Goal: Task Accomplishment & Management: Manage account settings

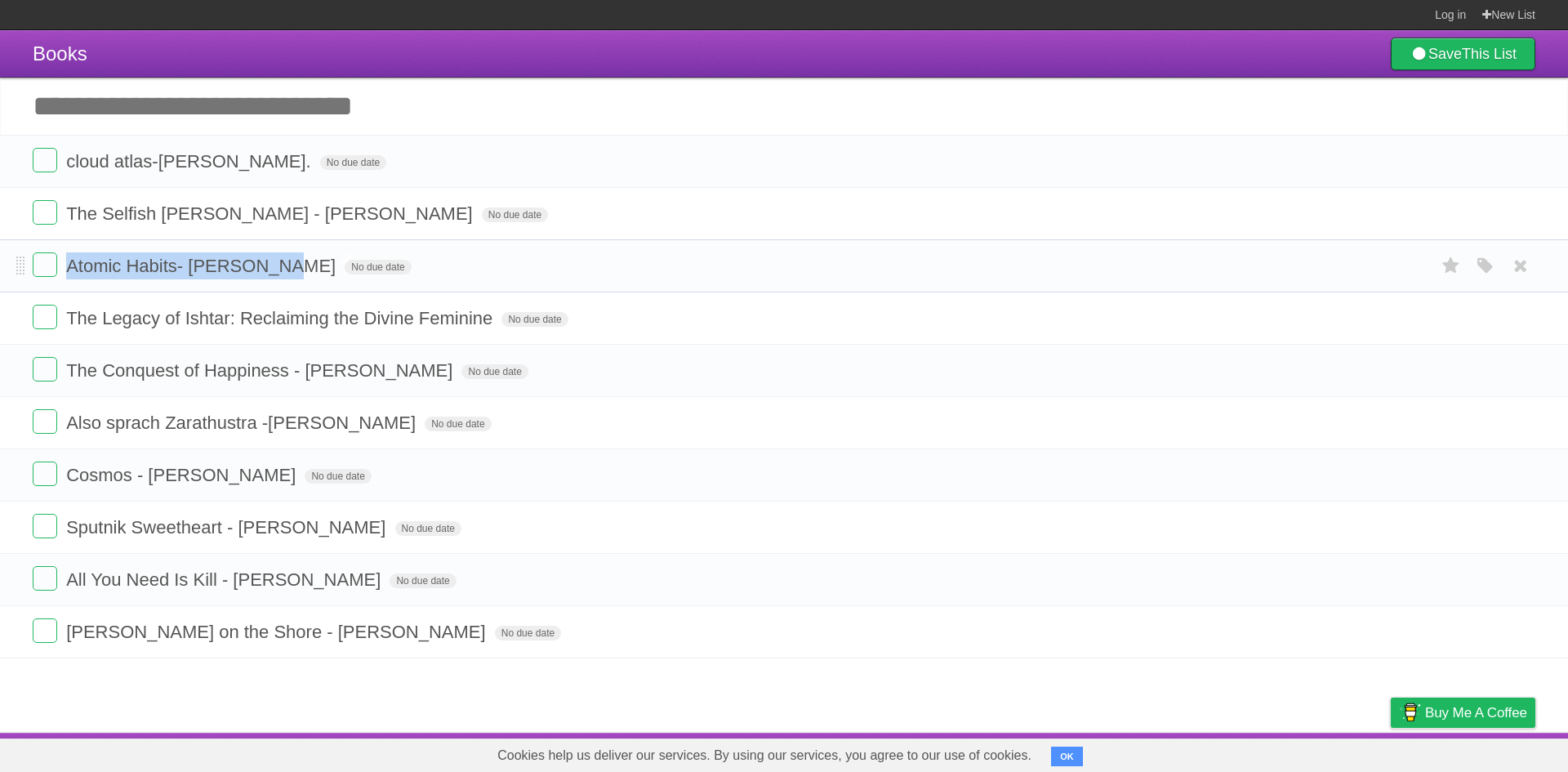
drag, startPoint x: 71, startPoint y: 265, endPoint x: 275, endPoint y: 275, distance: 204.2
click at [275, 275] on span "Atomic Habits- [PERSON_NAME]" at bounding box center [203, 266] width 274 height 21
click at [535, 438] on li "Also sprach Zarathustra -[PERSON_NAME] No due date White Red Blue Green Purple …" at bounding box center [784, 423] width 1568 height 53
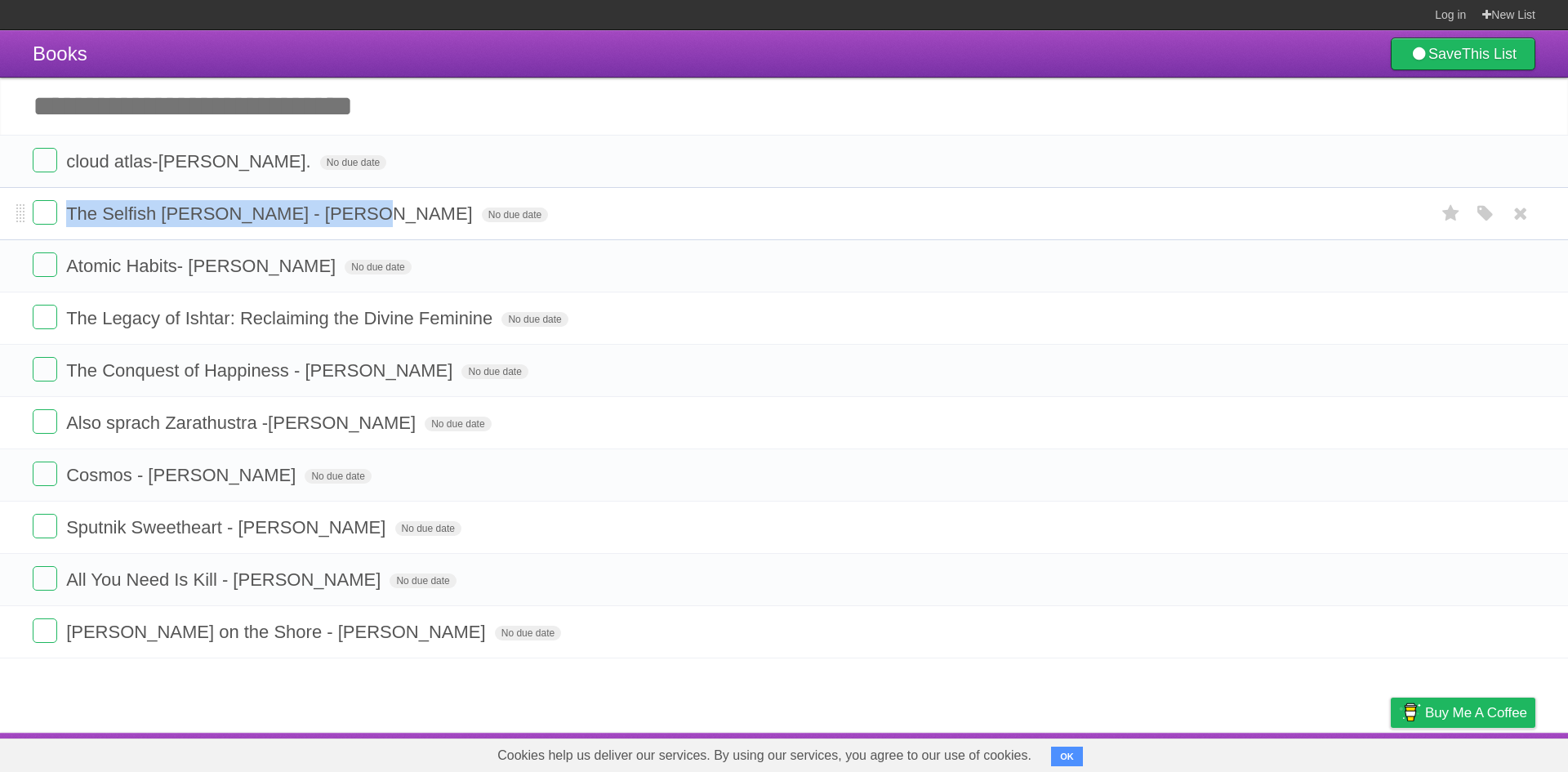
drag, startPoint x: 68, startPoint y: 218, endPoint x: 357, endPoint y: 216, distance: 289.0
click at [357, 216] on span "The Selfish [PERSON_NAME] - [PERSON_NAME]" at bounding box center [271, 214] width 411 height 21
click at [223, 713] on article "Books Save This List Add another task ********* cloud atlas-[PERSON_NAME]. No d…" at bounding box center [784, 381] width 1568 height 703
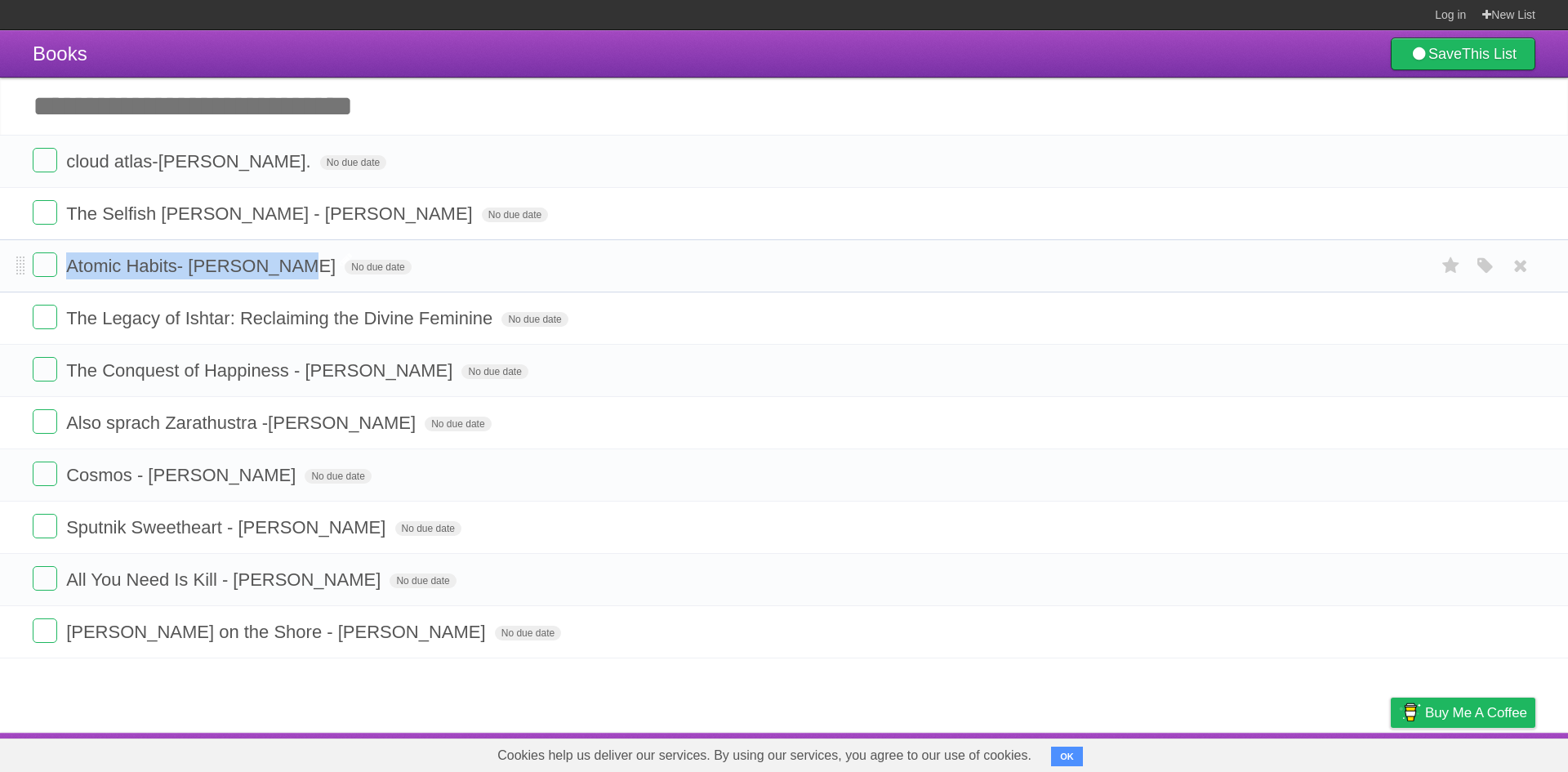
drag, startPoint x: 66, startPoint y: 263, endPoint x: 285, endPoint y: 264, distance: 219.0
click at [285, 264] on span "Atomic Habits- [PERSON_NAME]" at bounding box center [203, 266] width 274 height 21
click at [274, 682] on article "Books Save This List Add another task ********* cloud atlas-[PERSON_NAME]. No d…" at bounding box center [784, 381] width 1568 height 703
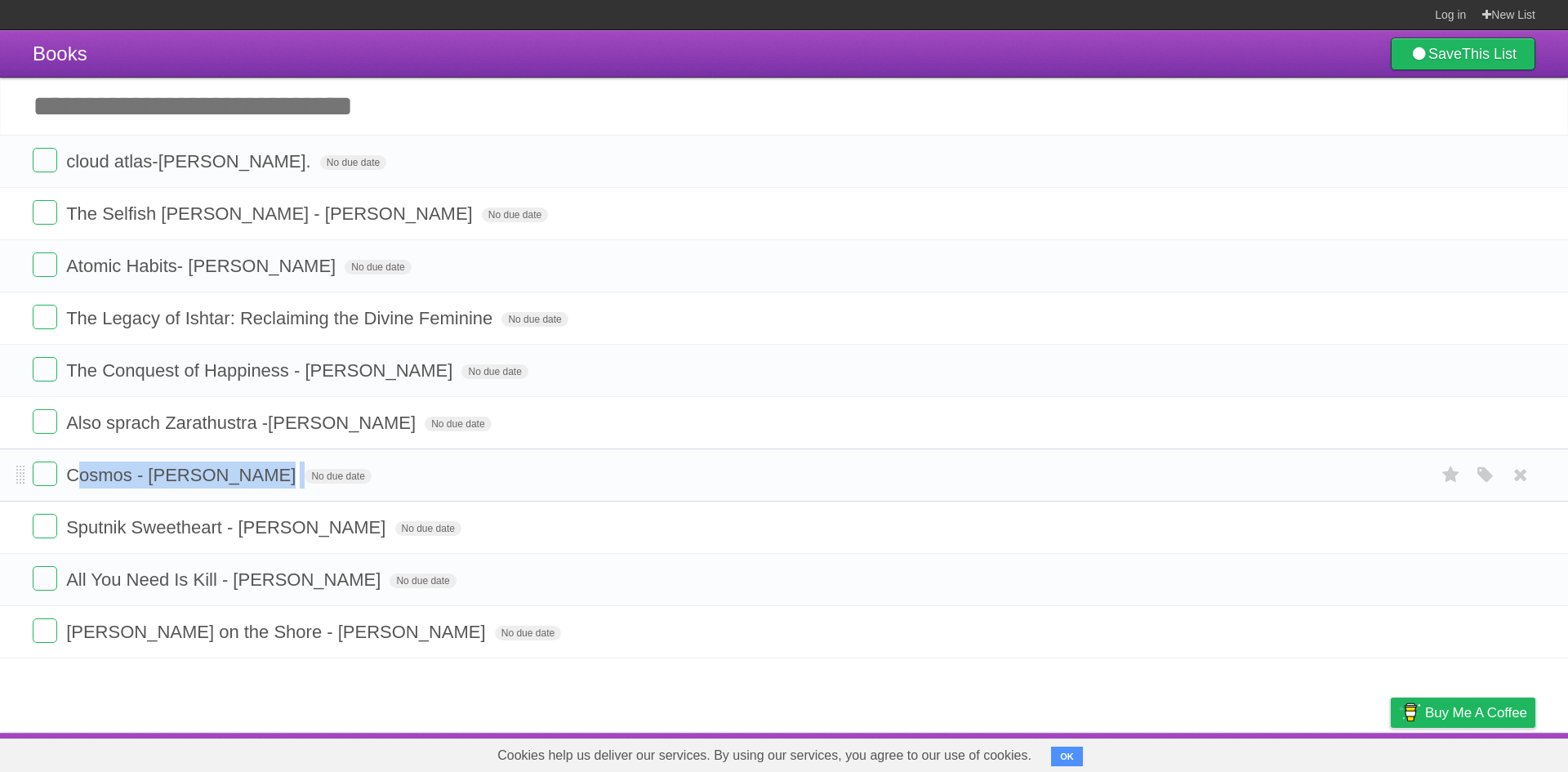
drag, startPoint x: 90, startPoint y: 475, endPoint x: 245, endPoint y: 489, distance: 155.6
click at [245, 489] on form "Cosmos - [PERSON_NAME] No due date White Red Blue Green Purple Orange" at bounding box center [784, 475] width 1503 height 27
click at [178, 475] on span "Cosmos - [PERSON_NAME]" at bounding box center [183, 476] width 233 height 21
click at [320, 704] on article "Books Save This List Add another task ********* cloud atlas-[PERSON_NAME]. No d…" at bounding box center [784, 381] width 1568 height 703
click at [139, 479] on span "Cosmos - [PERSON_NAME]" at bounding box center [183, 476] width 233 height 21
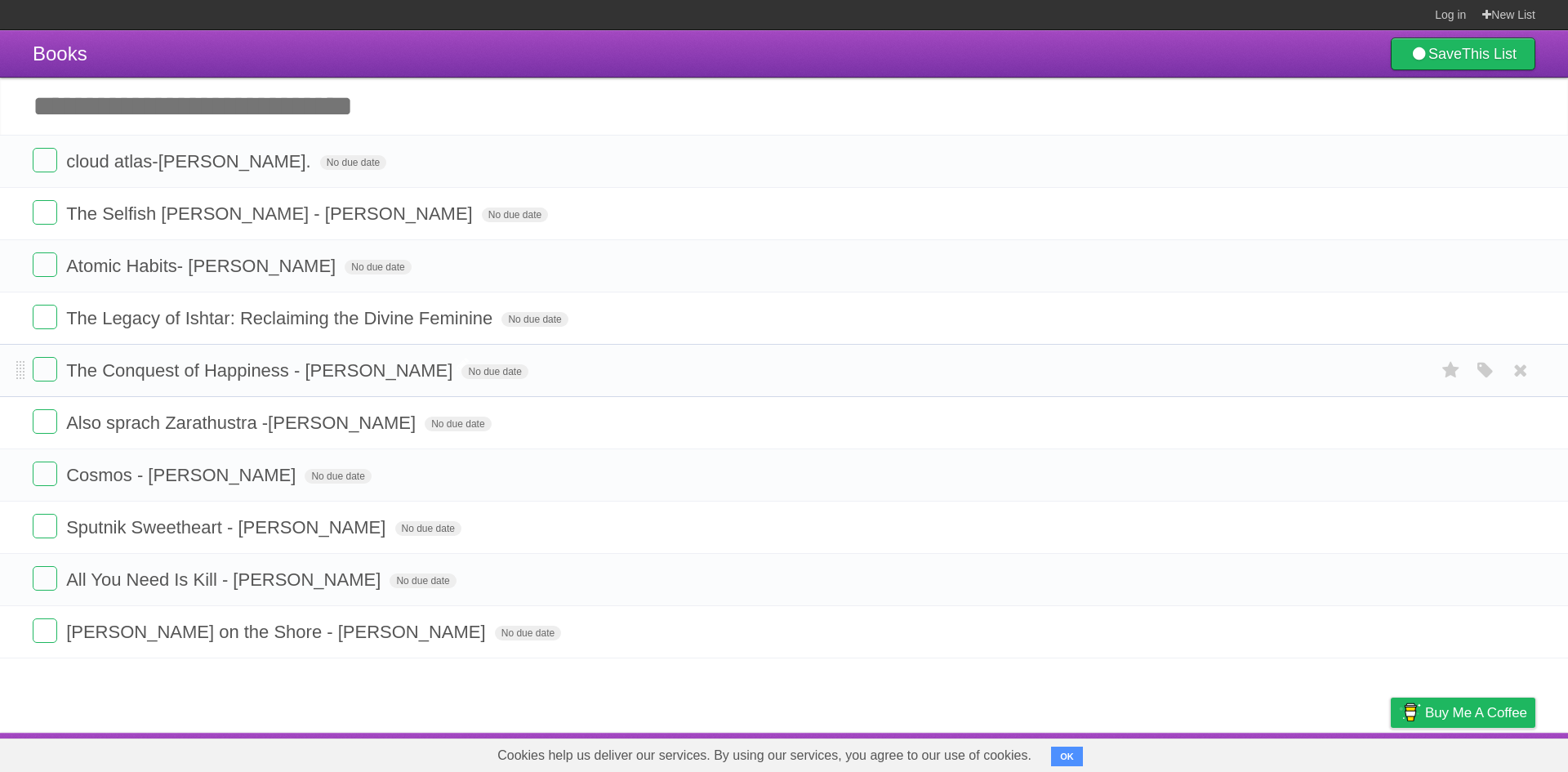
drag, startPoint x: 443, startPoint y: 372, endPoint x: 303, endPoint y: 368, distance: 140.1
click at [303, 368] on span "The Conquest of Happiness - [PERSON_NAME]" at bounding box center [261, 371] width 390 height 21
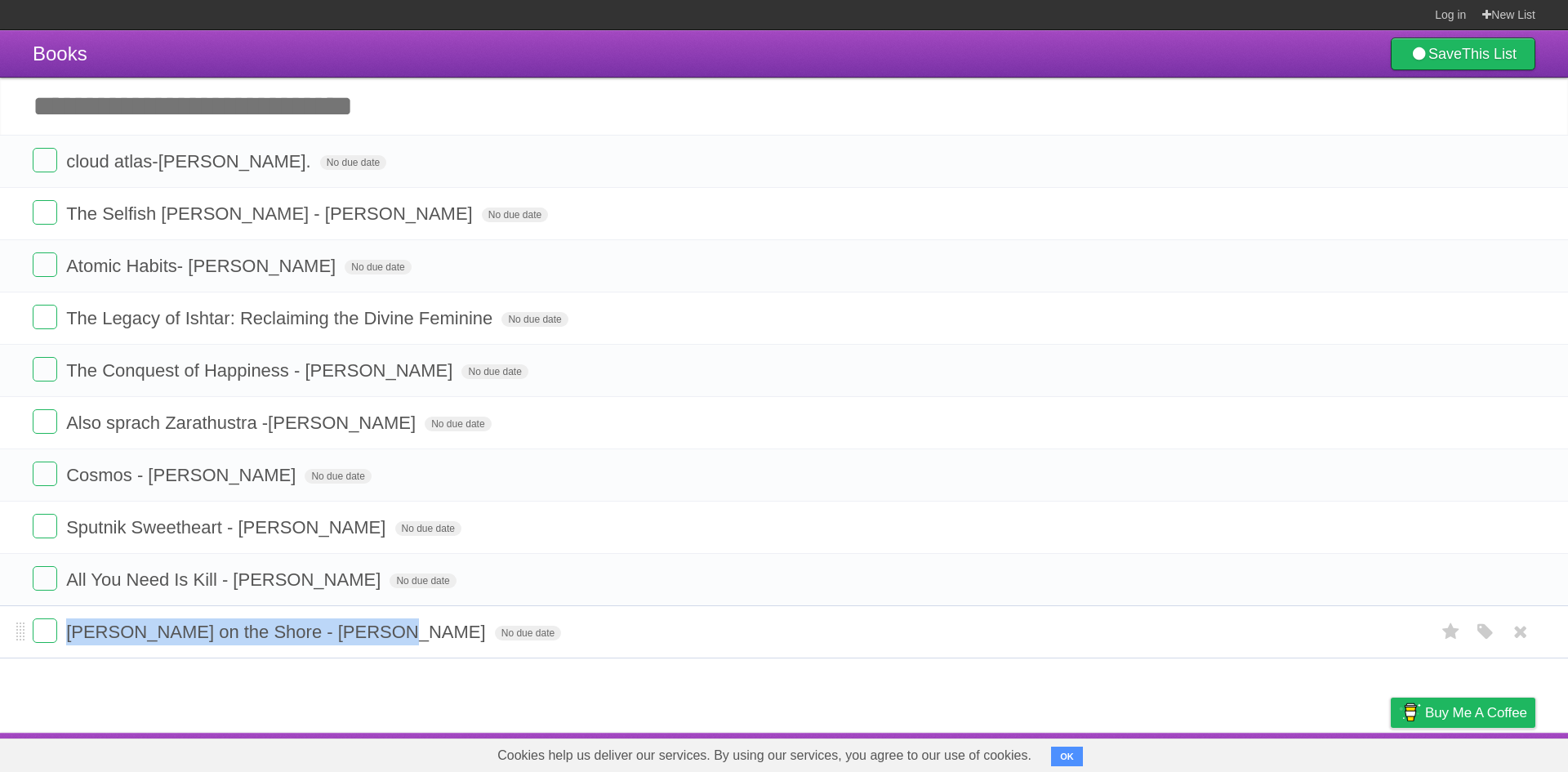
drag, startPoint x: 374, startPoint y: 629, endPoint x: 68, endPoint y: 635, distance: 306.1
click at [68, 635] on span "[PERSON_NAME] on the Shore - [PERSON_NAME]" at bounding box center [278, 632] width 424 height 21
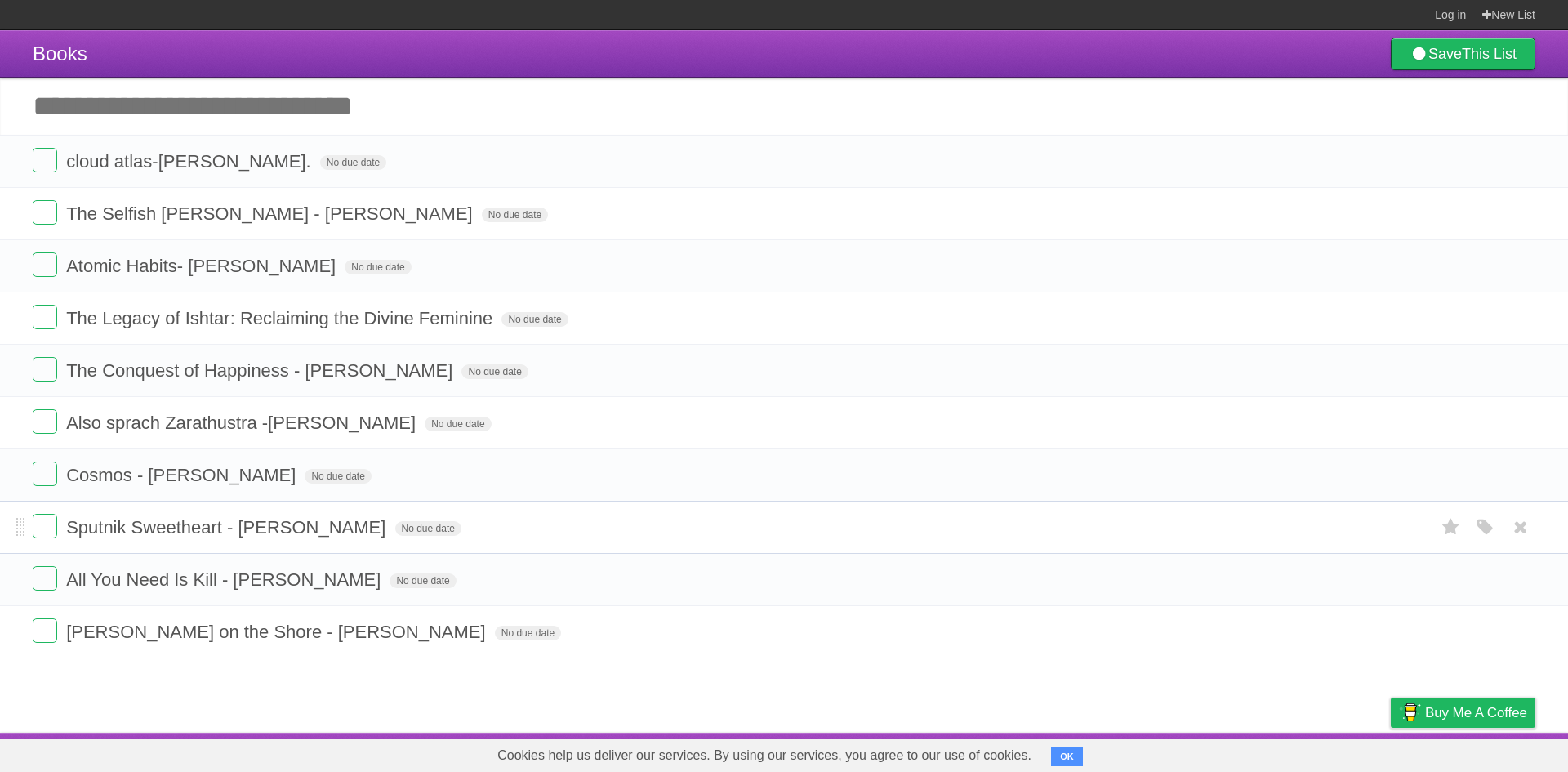
drag, startPoint x: 66, startPoint y: 529, endPoint x: 377, endPoint y: 530, distance: 311.0
click at [377, 530] on span "Sputnik Sweetheart - [PERSON_NAME]" at bounding box center [227, 527] width 324 height 21
click at [133, 590] on span "All You Need Is Kill - [PERSON_NAME]" at bounding box center [225, 580] width 318 height 21
click at [580, 615] on li "[PERSON_NAME] on the Shore - [PERSON_NAME] No due date White Red Blue Green Pur…" at bounding box center [784, 632] width 1568 height 53
drag, startPoint x: 68, startPoint y: 169, endPoint x: 280, endPoint y: 163, distance: 212.1
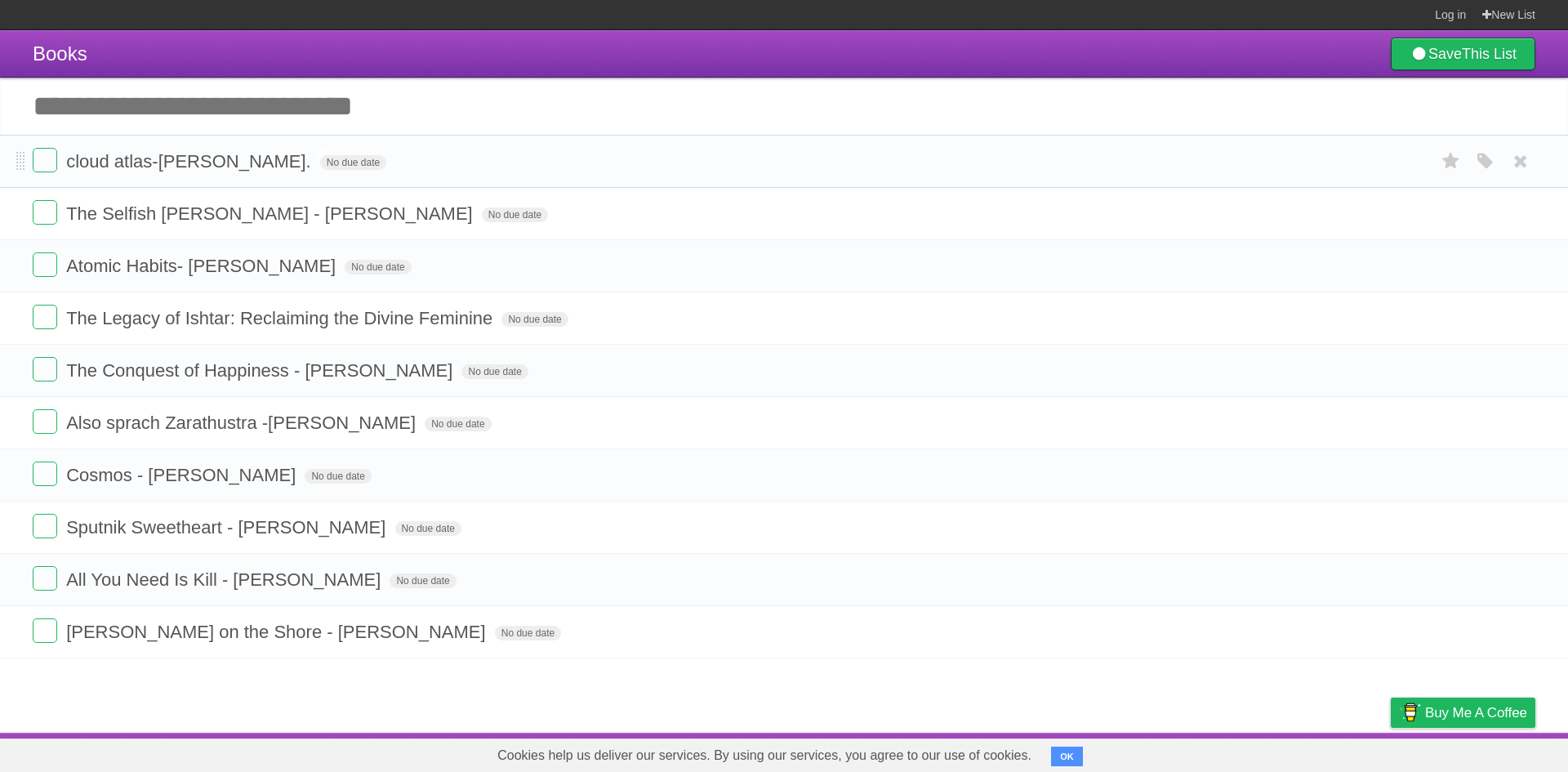
click at [280, 163] on span "cloud atlas-[PERSON_NAME]." at bounding box center [191, 161] width 249 height 21
drag, startPoint x: 263, startPoint y: 423, endPoint x: 419, endPoint y: 431, distance: 156.2
click at [419, 431] on span "Also sprach Zarathustra -[PERSON_NAME]" at bounding box center [243, 423] width 354 height 21
click at [872, 66] on header "Books Save This List" at bounding box center [784, 53] width 1568 height 47
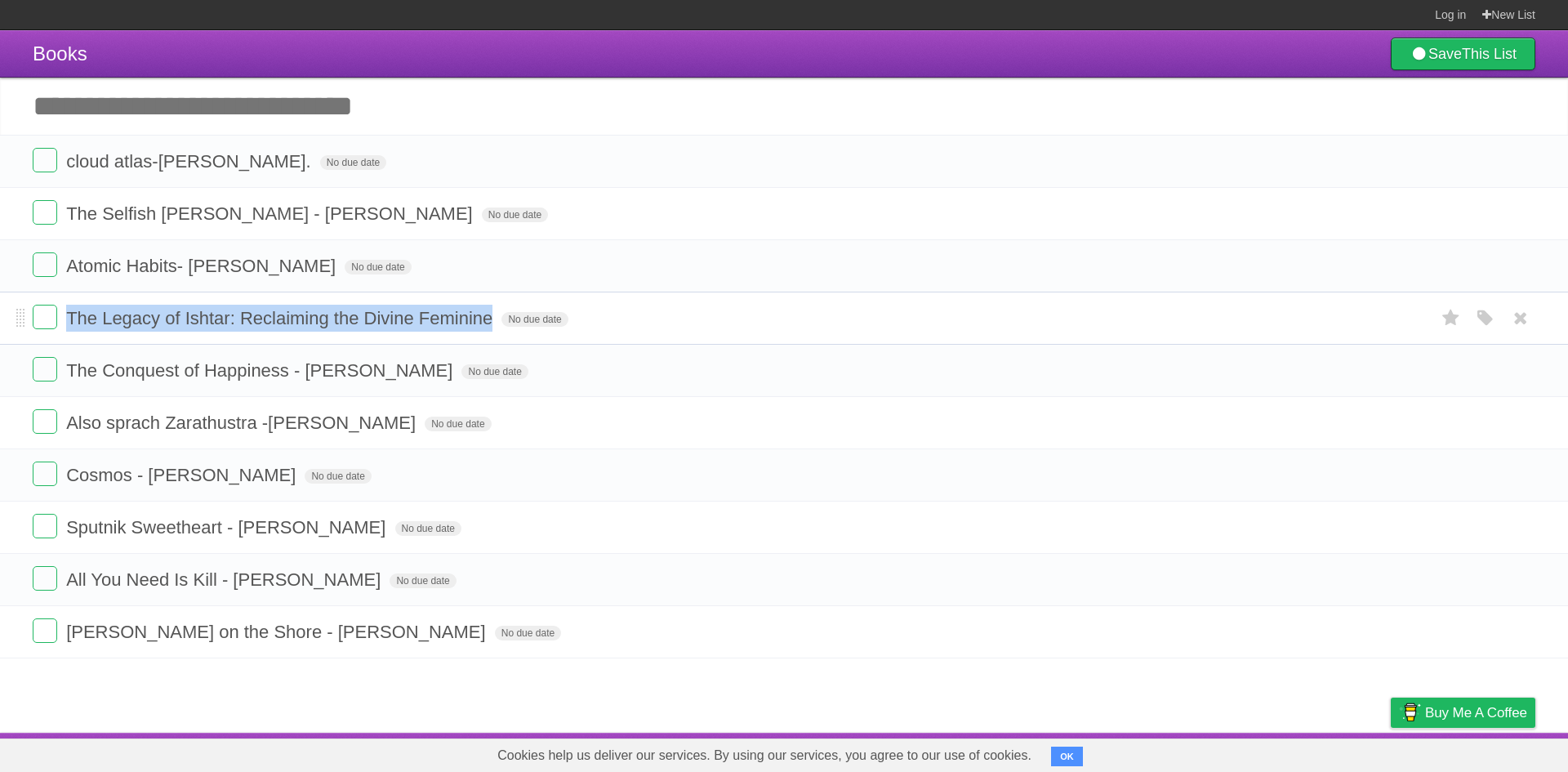
drag, startPoint x: 71, startPoint y: 316, endPoint x: 490, endPoint y: 328, distance: 419.2
click at [490, 328] on span "The Legacy of Ishtar: Reclaiming the Divine Feminine" at bounding box center [282, 319] width 431 height 21
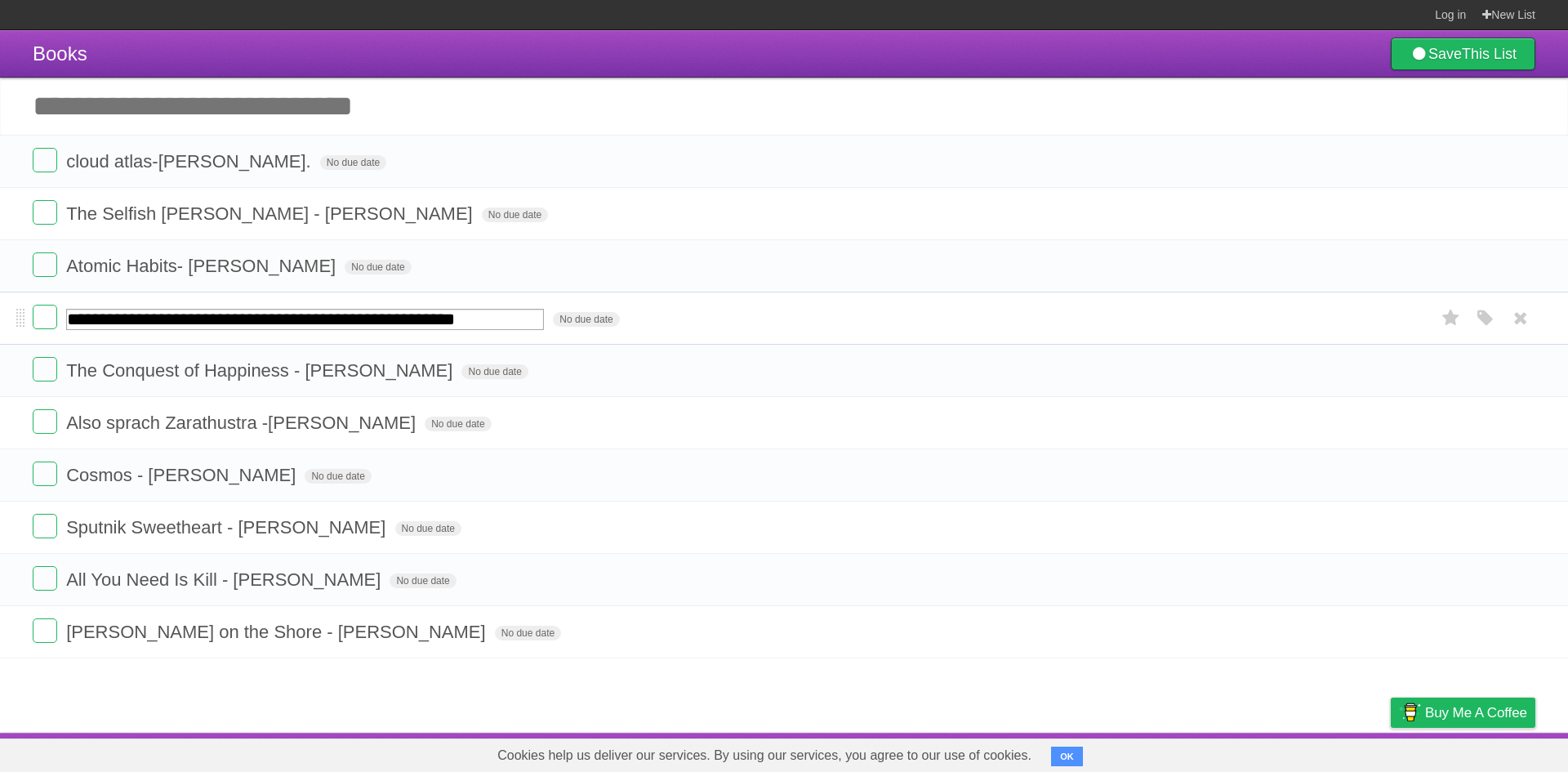
click at [200, 319] on input "**********" at bounding box center [305, 319] width 478 height 21
